Goal: Task Accomplishment & Management: Use online tool/utility

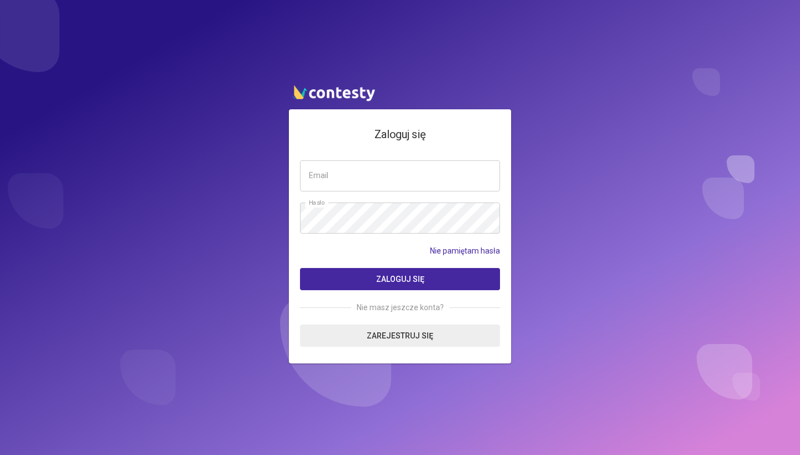
click at [413, 173] on input "email" at bounding box center [400, 176] width 200 height 31
type input "**********"
click at [400, 279] on button "Zaloguj się" at bounding box center [400, 279] width 200 height 22
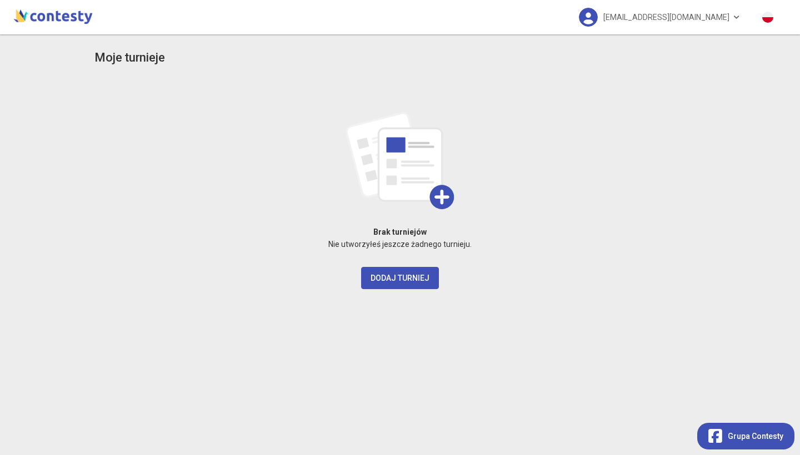
click at [67, 15] on img at bounding box center [53, 15] width 84 height 22
click at [439, 200] on img at bounding box center [399, 160] width 109 height 97
click at [130, 57] on h3 "Moje turnieje" at bounding box center [129, 57] width 71 height 19
click at [49, 10] on img at bounding box center [53, 15] width 84 height 22
click at [443, 171] on img at bounding box center [399, 160] width 109 height 97
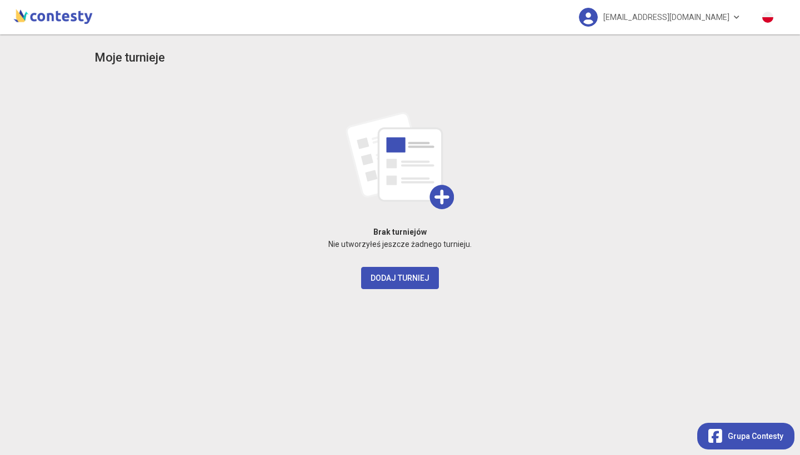
click at [442, 197] on img at bounding box center [399, 160] width 109 height 97
click at [384, 240] on p "Nie utworzyłeś jeszcze żadnego turnieju." at bounding box center [399, 244] width 611 height 12
click at [387, 277] on button "Dodaj turniej" at bounding box center [400, 278] width 78 height 22
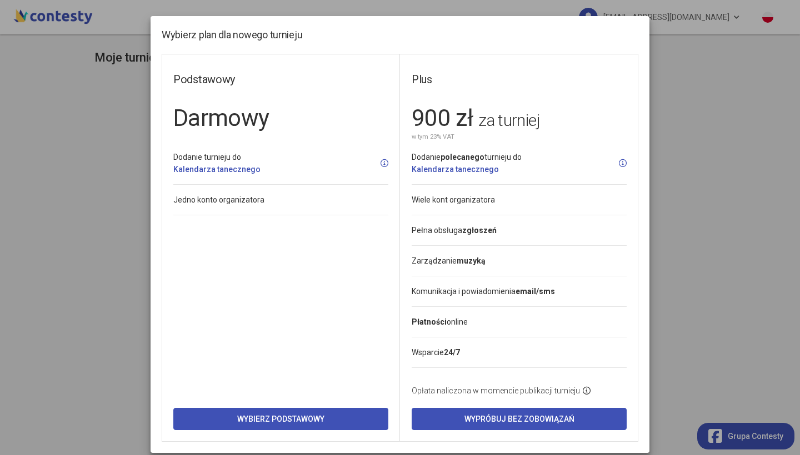
click at [697, 183] on modal-container "Wybierz plan dla nowego turnieju Podstawowy Darmowy Dodanie turnieju do Kalenda…" at bounding box center [400, 227] width 800 height 455
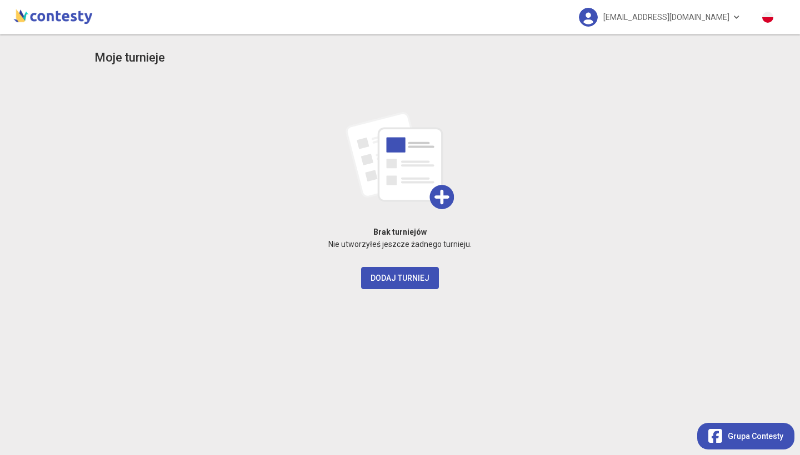
click at [766, 23] on link at bounding box center [770, 17] width 38 height 34
click at [735, 54] on link "Polski" at bounding box center [739, 50] width 111 height 21
click at [45, 17] on img at bounding box center [53, 15] width 84 height 22
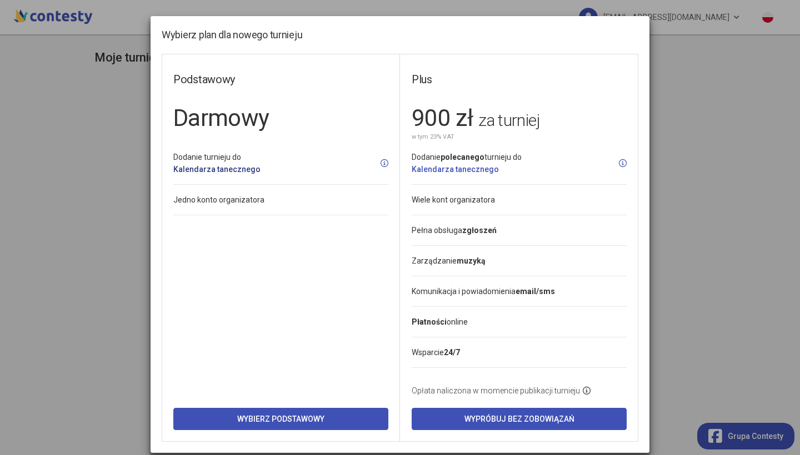
click at [198, 165] on link "Kalendarza tanecznego" at bounding box center [216, 169] width 87 height 9
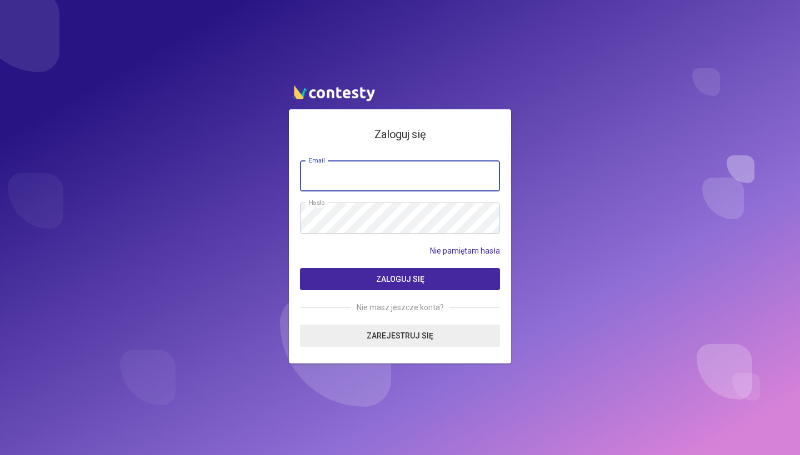
type input "**********"
click at [413, 278] on span "Zaloguj się" at bounding box center [400, 279] width 48 height 9
